Goal: Contribute content

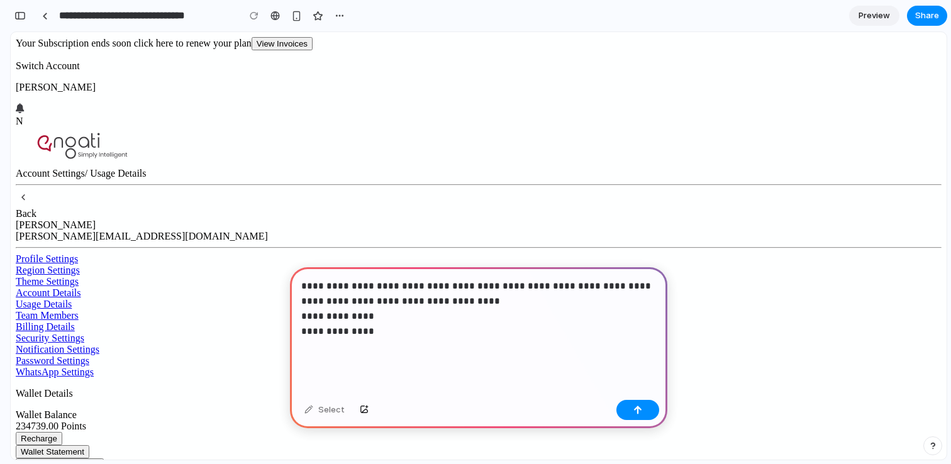
click at [350, 326] on p "**********" at bounding box center [478, 316] width 355 height 75
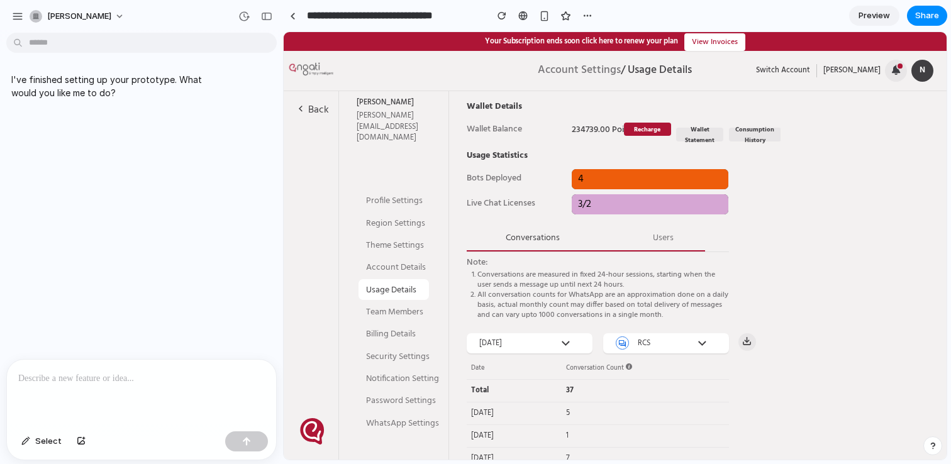
click at [143, 384] on p at bounding box center [141, 378] width 246 height 15
click at [167, 379] on p at bounding box center [141, 378] width 246 height 15
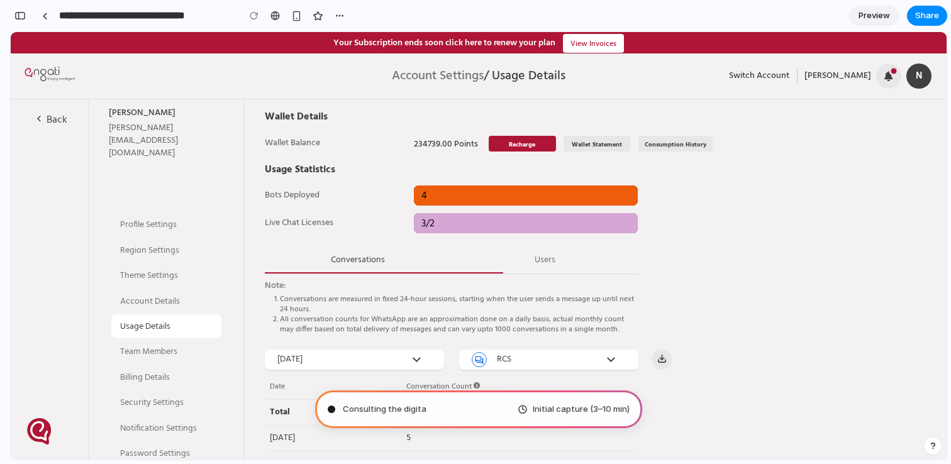
click at [541, 410] on span "Initial capture (3–10 min)" at bounding box center [581, 409] width 97 height 13
type input "**********"
click at [424, 416] on div "Consulting the digital oracle .. Initial capture (3–10 min)" at bounding box center [478, 409] width 327 height 38
click at [582, 409] on span "Initial capture (3–10 min)" at bounding box center [581, 409] width 97 height 13
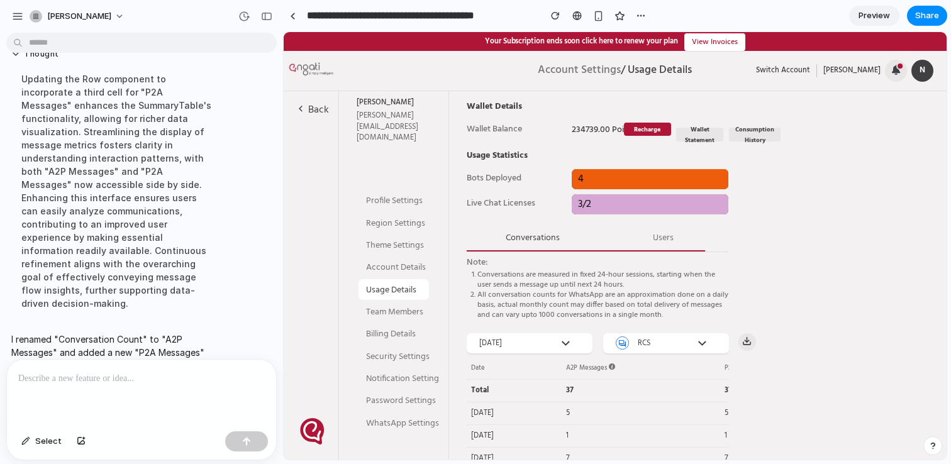
click at [611, 367] on img at bounding box center [612, 366] width 6 height 6
click at [521, 429] on div "[DATE]" at bounding box center [518, 436] width 95 height 16
click at [294, 16] on div at bounding box center [293, 16] width 6 height 7
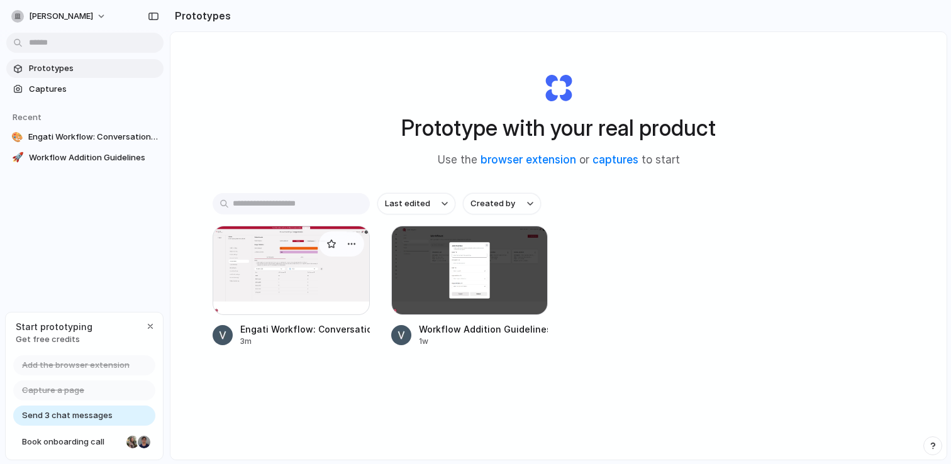
click at [336, 234] on div at bounding box center [341, 243] width 45 height 25
click at [274, 266] on div at bounding box center [291, 270] width 157 height 89
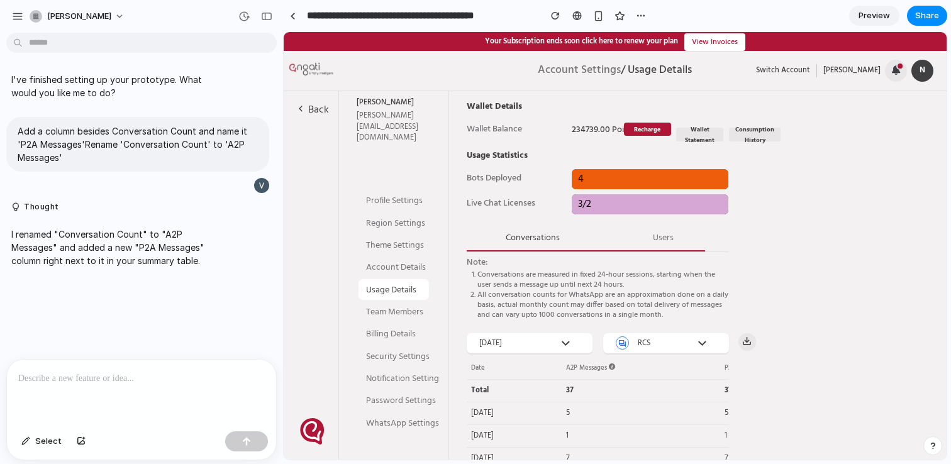
click at [861, 14] on span "Preview" at bounding box center [873, 15] width 31 height 13
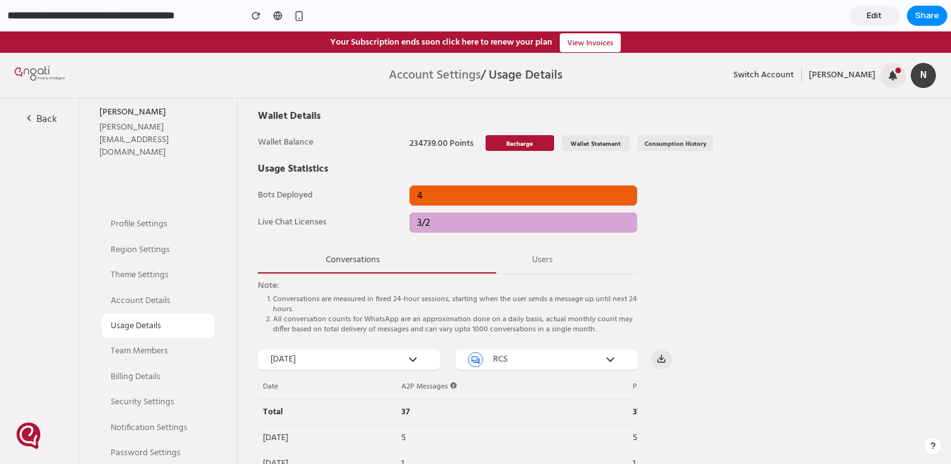
click at [882, 25] on link "Edit" at bounding box center [874, 16] width 50 height 20
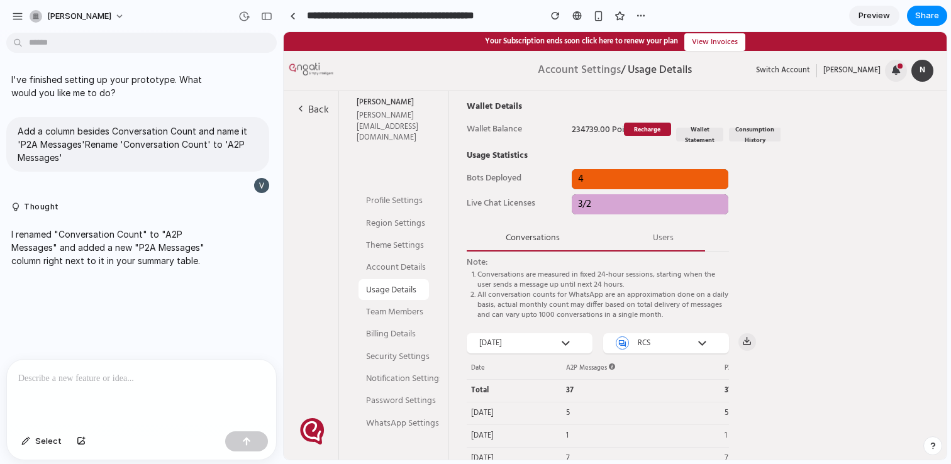
click at [198, 383] on p at bounding box center [141, 378] width 246 height 15
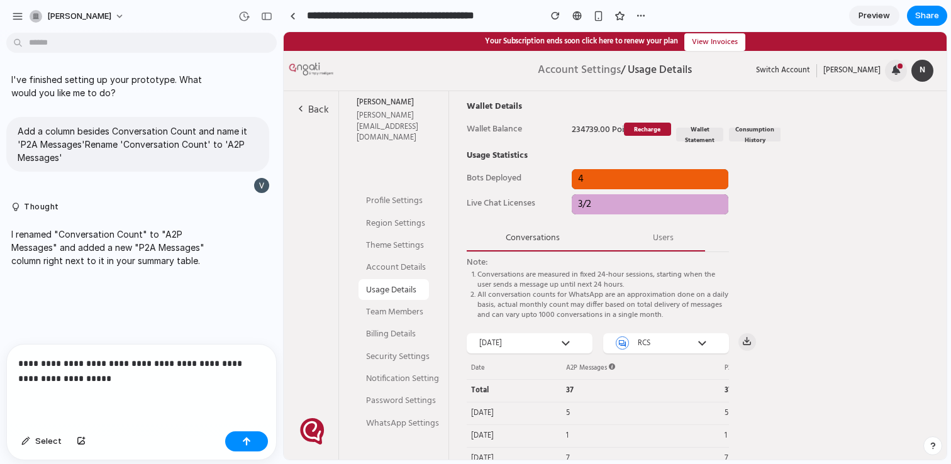
click at [59, 375] on p "**********" at bounding box center [141, 371] width 246 height 30
click at [82, 360] on p "**********" at bounding box center [141, 371] width 246 height 30
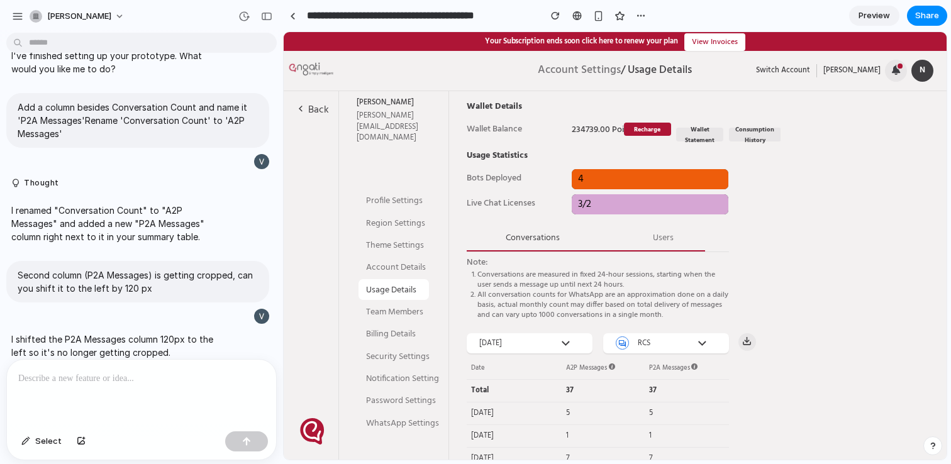
scroll to position [175, 0]
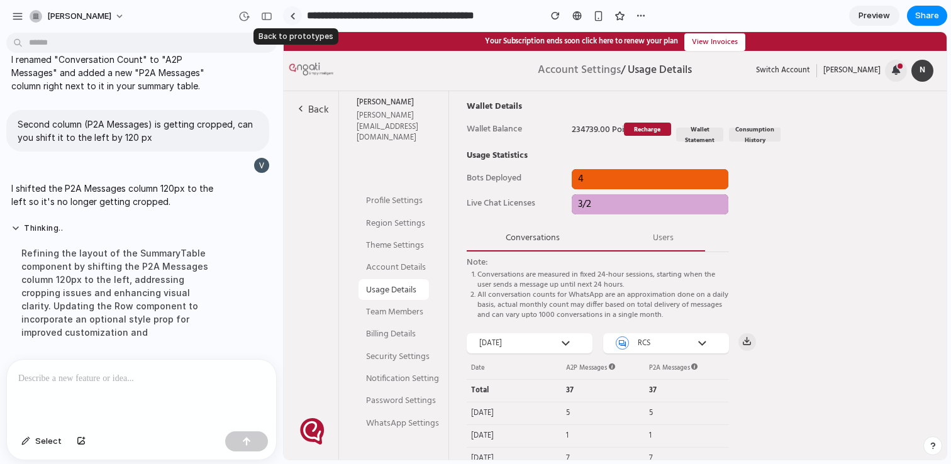
click at [296, 13] on link at bounding box center [292, 15] width 19 height 19
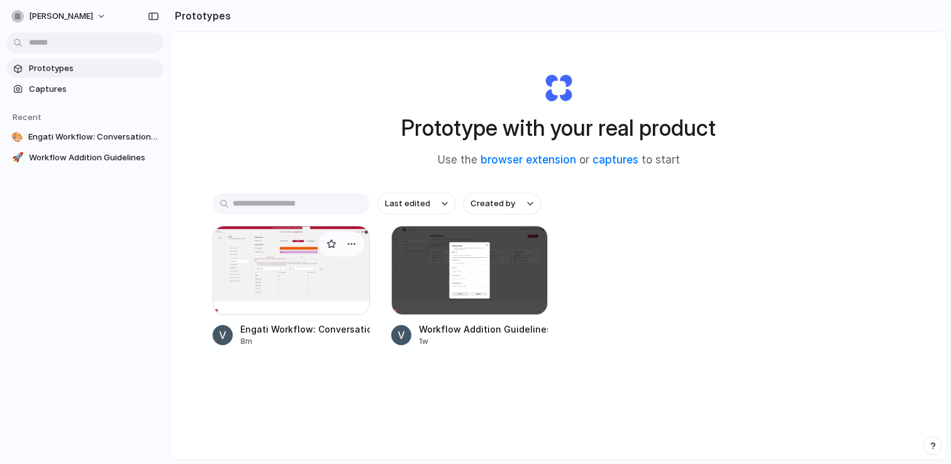
click at [233, 269] on div at bounding box center [291, 270] width 157 height 89
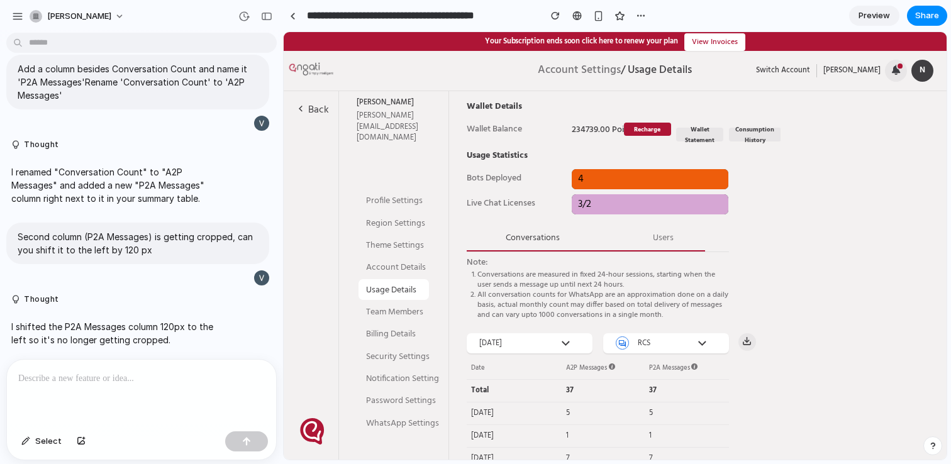
click at [878, 11] on span "Preview" at bounding box center [873, 15] width 31 height 13
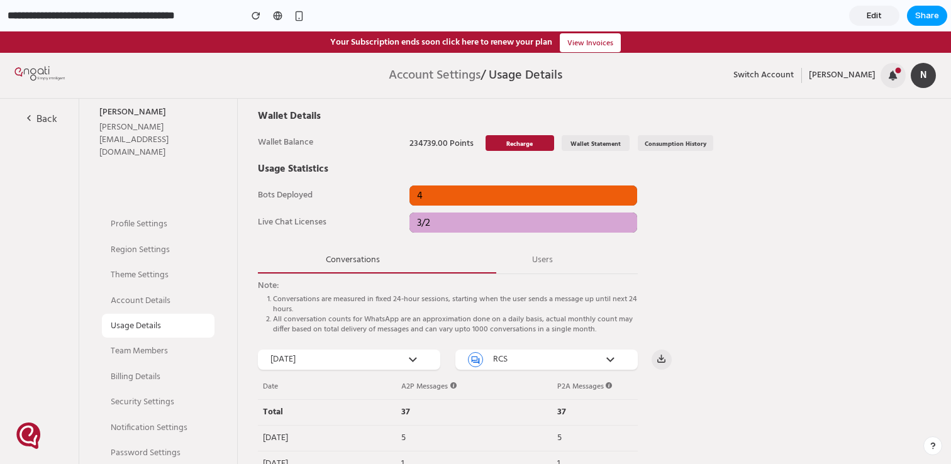
click at [915, 11] on span "Share" at bounding box center [927, 15] width 24 height 13
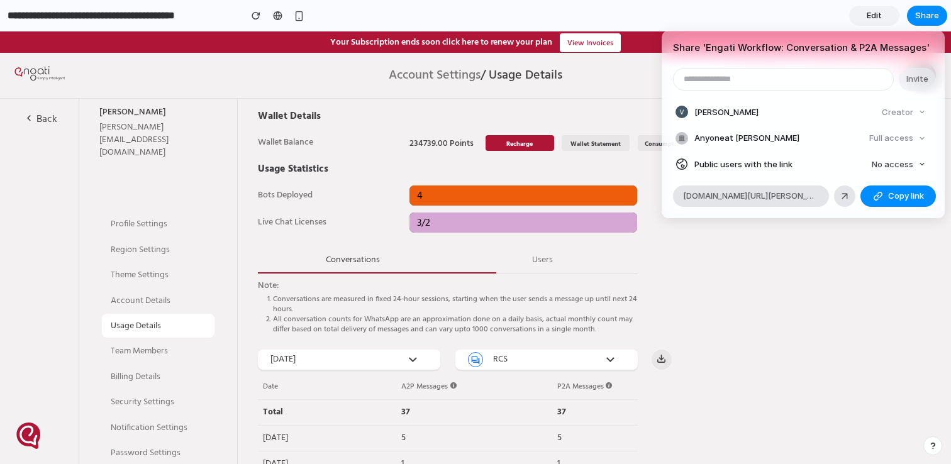
click at [853, 325] on div "Share ' Engati Workflow: Conversation & P2A Messages ' Invite [PERSON_NAME] Cre…" at bounding box center [475, 232] width 951 height 464
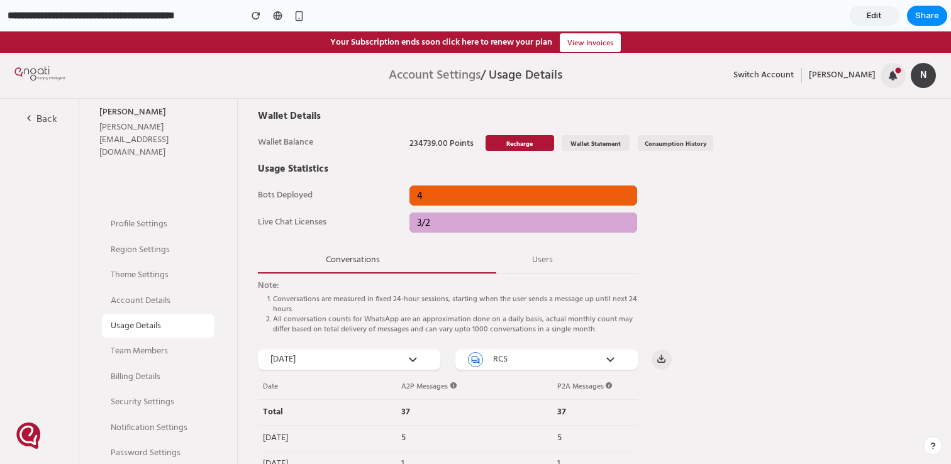
drag, startPoint x: 290, startPoint y: 301, endPoint x: 387, endPoint y: 197, distance: 141.5
click at [290, 301] on li "Conversations are measured in fixed 24-hour sessions, starting when the user se…" at bounding box center [455, 304] width 365 height 20
click at [880, 22] on link "Edit" at bounding box center [874, 16] width 50 height 20
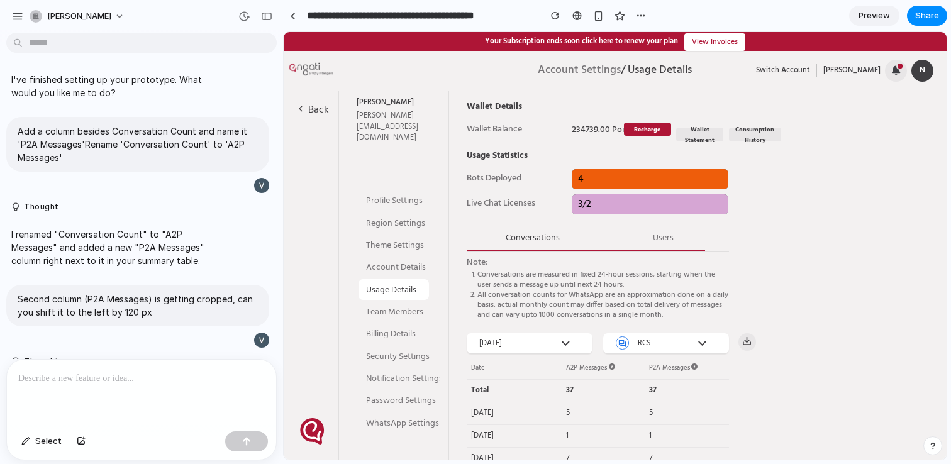
scroll to position [62, 0]
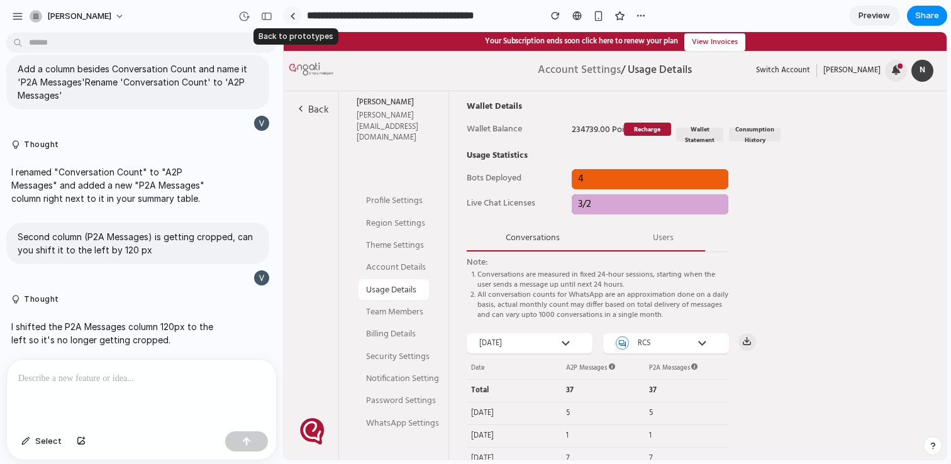
click at [297, 14] on link at bounding box center [292, 15] width 19 height 19
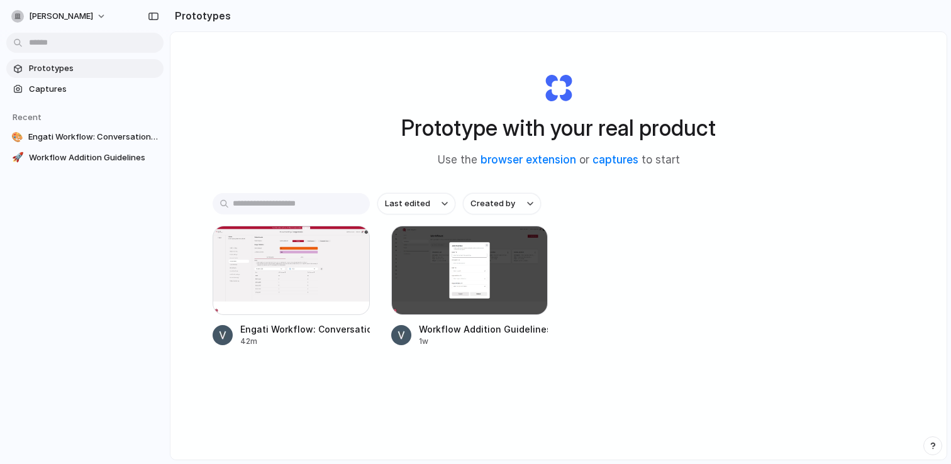
scroll to position [67, 0]
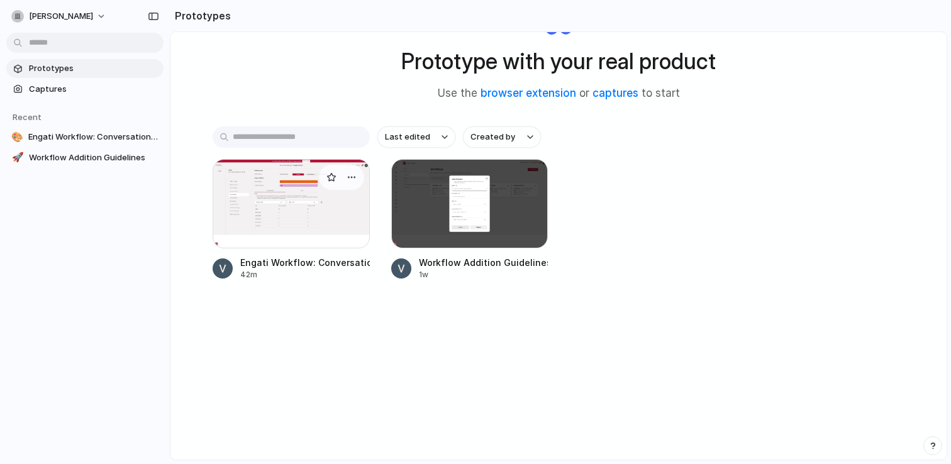
click at [305, 213] on div at bounding box center [291, 203] width 157 height 89
